Goal: Information Seeking & Learning: Learn about a topic

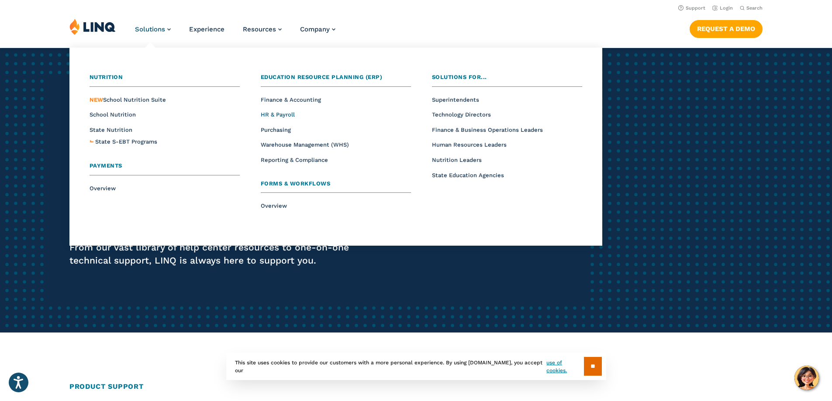
click at [265, 113] on span "HR & Payroll" at bounding box center [278, 114] width 34 height 7
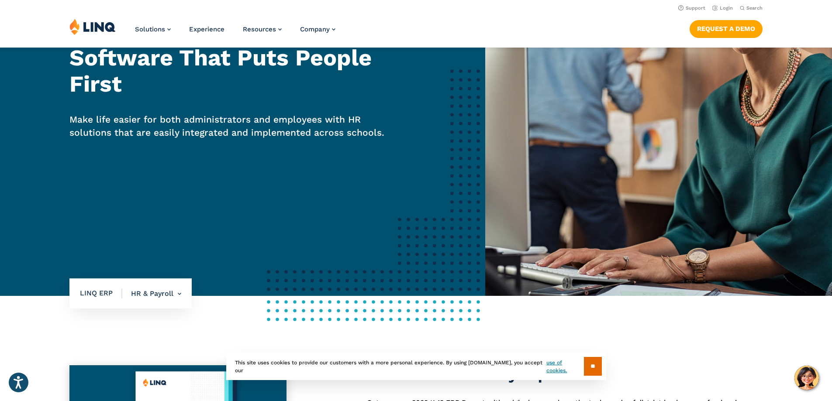
scroll to position [131, 0]
